Goal: Information Seeking & Learning: Learn about a topic

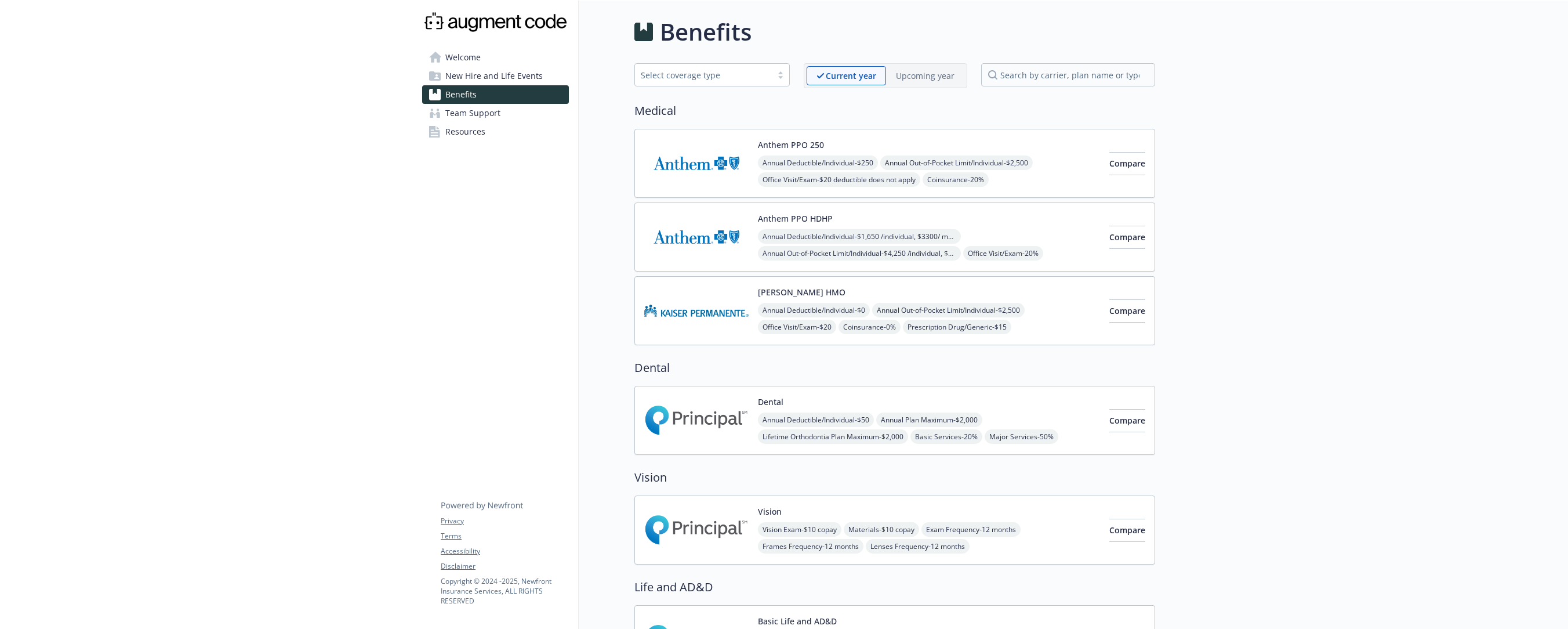
click at [483, 57] on link "Welcome" at bounding box center [496, 57] width 147 height 19
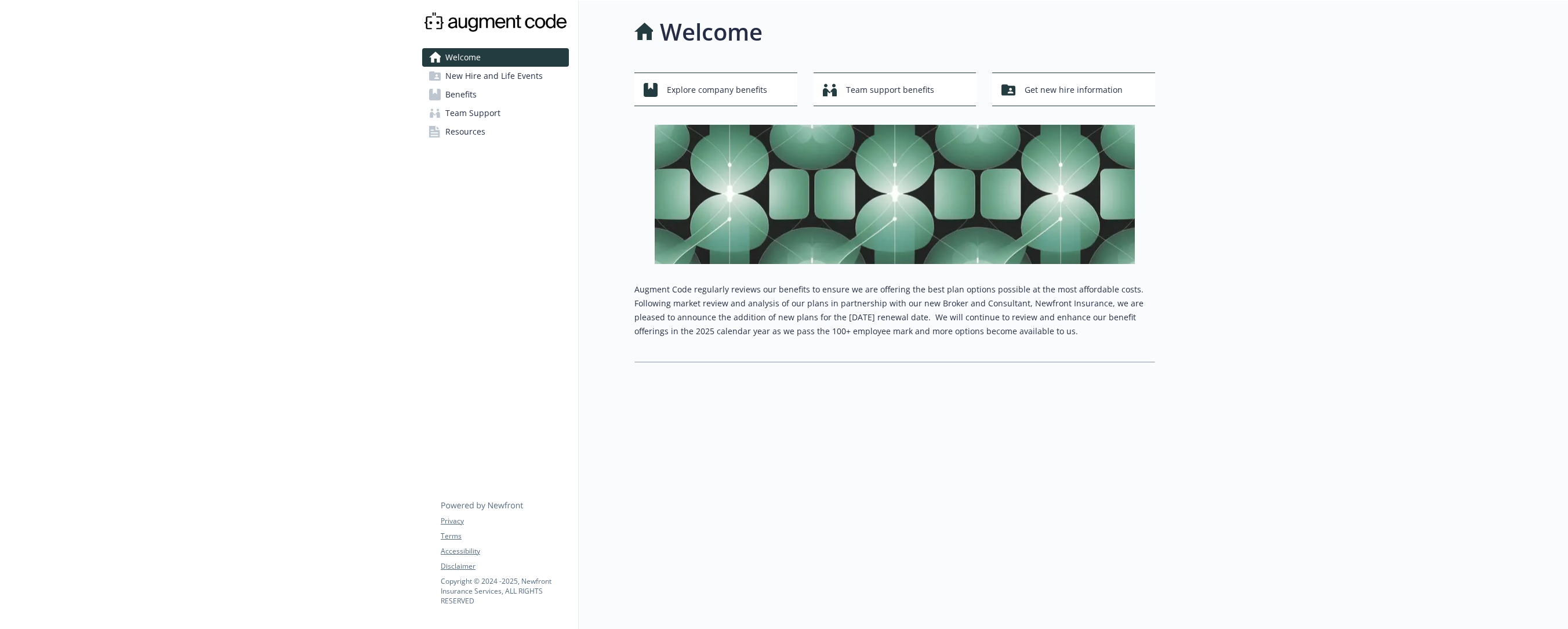
click at [482, 70] on span "New Hire and Life Events" at bounding box center [494, 75] width 98 height 19
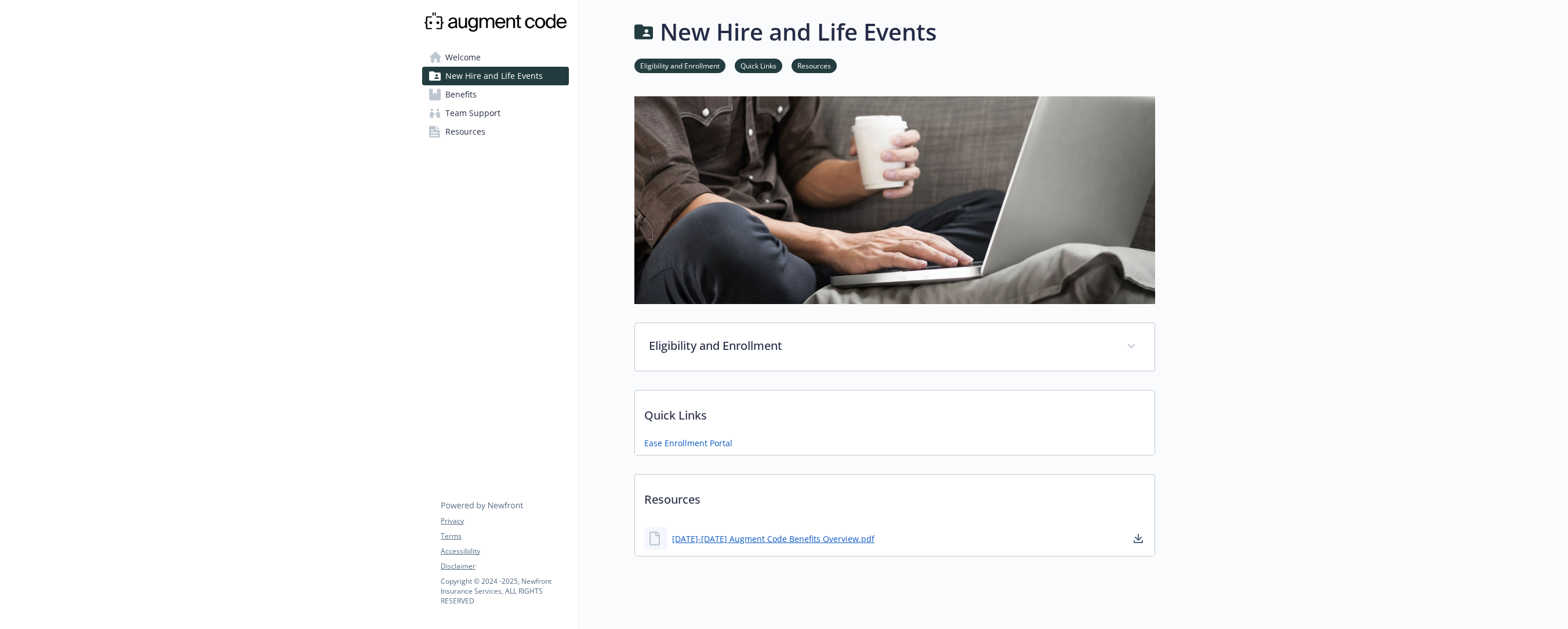
click at [476, 94] on span "Benefits" at bounding box center [461, 94] width 31 height 19
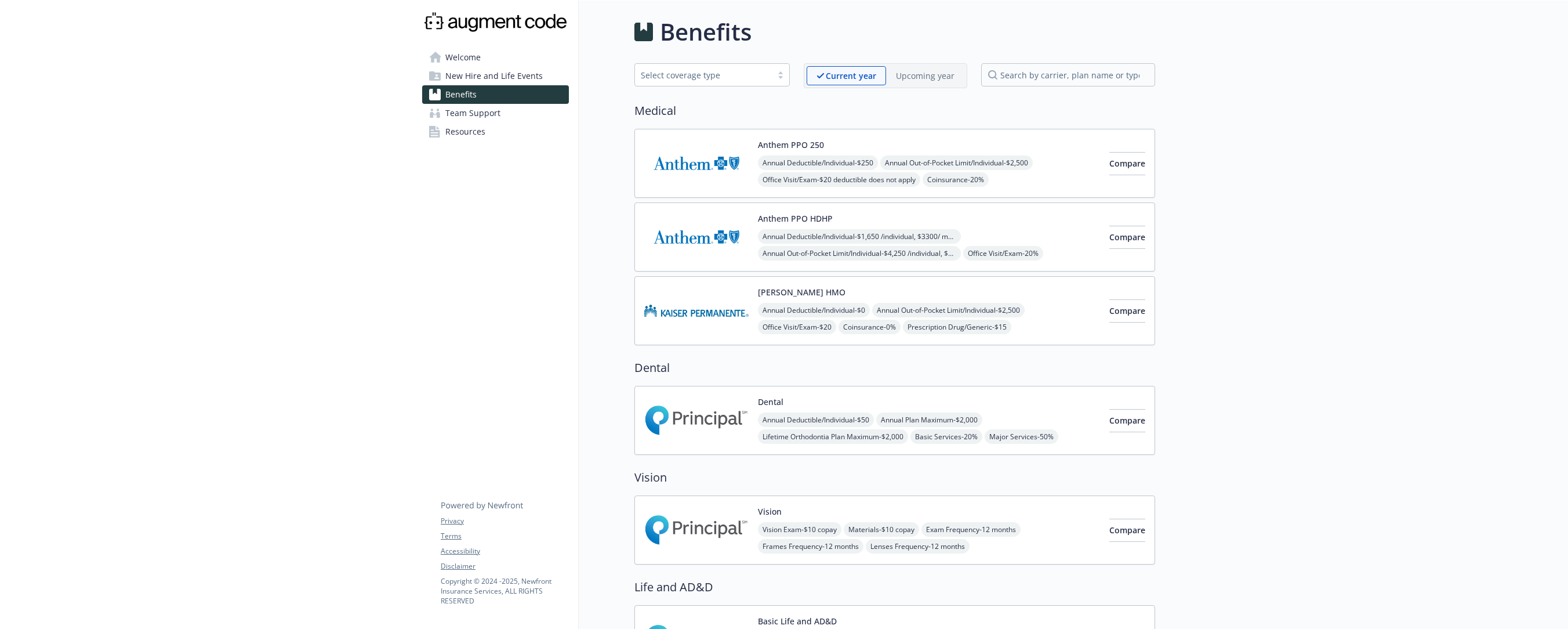
click at [925, 73] on p "Upcoming year" at bounding box center [925, 75] width 59 height 12
click at [857, 73] on p "Current year" at bounding box center [841, 75] width 49 height 12
click at [918, 75] on p "Upcoming year" at bounding box center [925, 75] width 59 height 12
click at [736, 74] on div "Select coverage type" at bounding box center [703, 75] width 125 height 12
